Goal: Navigation & Orientation: Find specific page/section

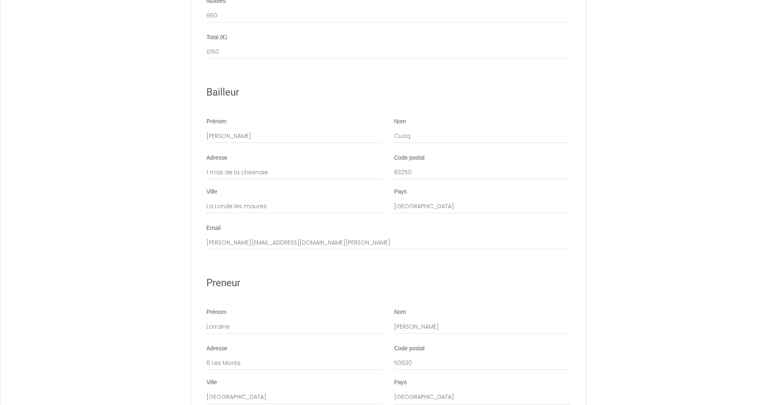
scroll to position [1206, 0]
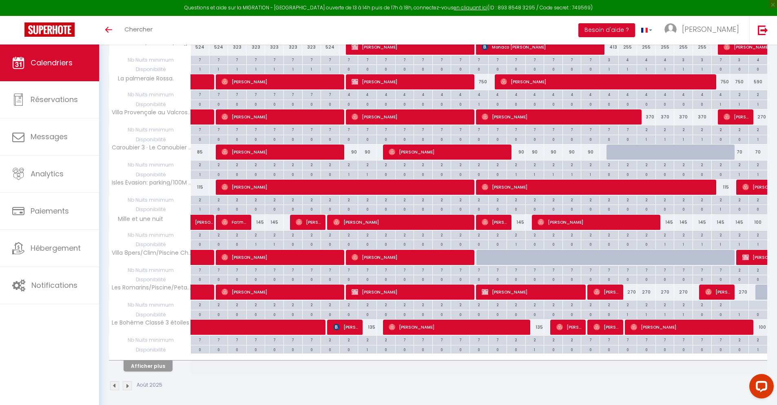
scroll to position [185, 0]
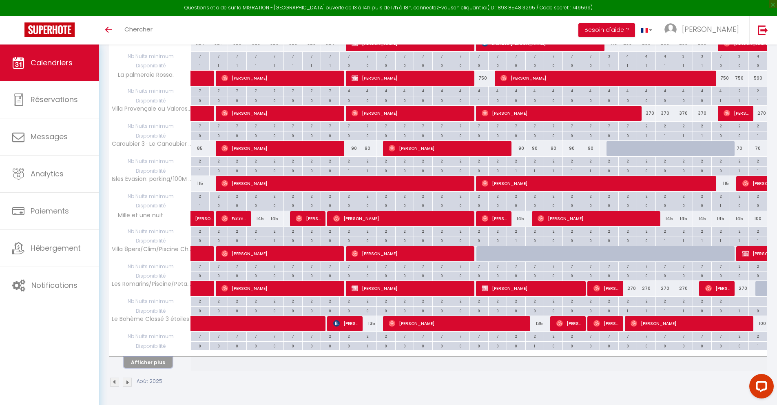
click at [148, 257] on button "Afficher plus" at bounding box center [148, 362] width 49 height 11
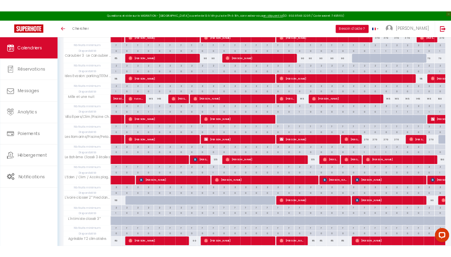
scroll to position [113, 0]
